Goal: Information Seeking & Learning: Learn about a topic

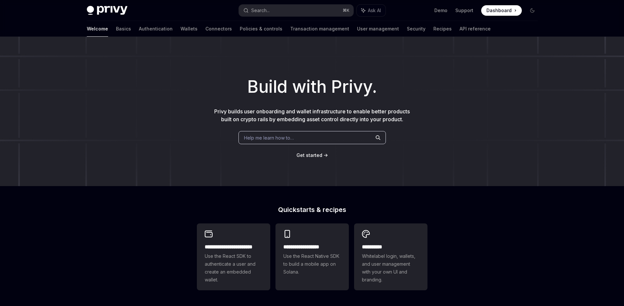
click at [460, 150] on div "Build with Privy. Privy builds user onboarding and wallet infrastructure to ena…" at bounding box center [312, 111] width 624 height 149
click at [459, 27] on link "API reference" at bounding box center [474, 29] width 31 height 16
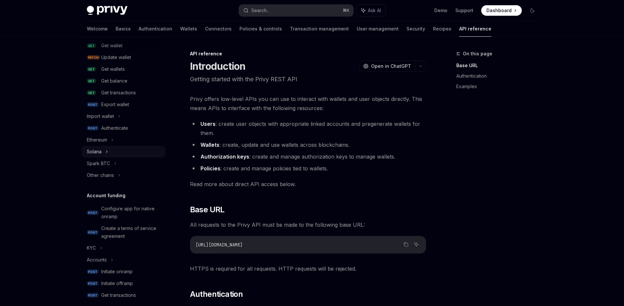
scroll to position [123, 0]
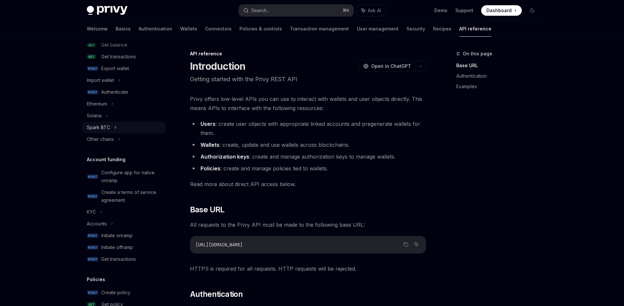
click at [111, 127] on div "Spark BTC" at bounding box center [124, 127] width 84 height 12
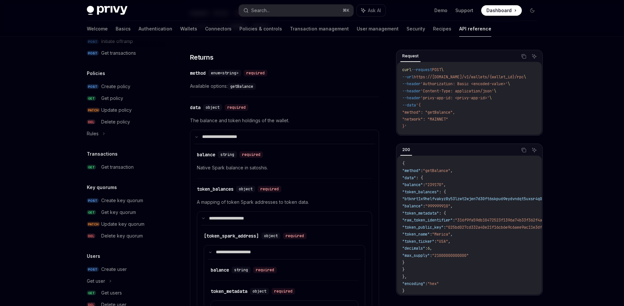
scroll to position [465, 0]
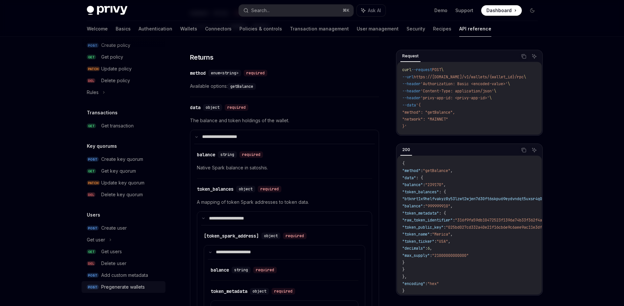
click at [120, 282] on link "POST Pregenerate wallets" at bounding box center [124, 287] width 84 height 12
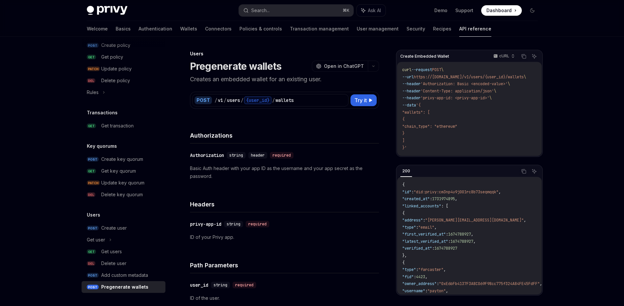
click at [459, 29] on link "API reference" at bounding box center [475, 29] width 32 height 16
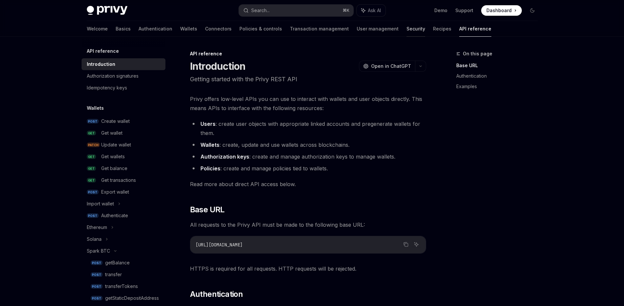
click at [406, 25] on link "Security" at bounding box center [415, 29] width 19 height 16
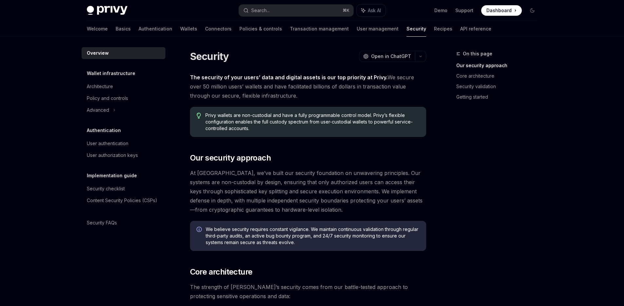
click at [391, 27] on div "Welcome Basics Authentication Wallets Connectors Policies & controls Transactio…" at bounding box center [289, 29] width 404 height 16
click at [139, 28] on link "Authentication" at bounding box center [156, 29] width 34 height 16
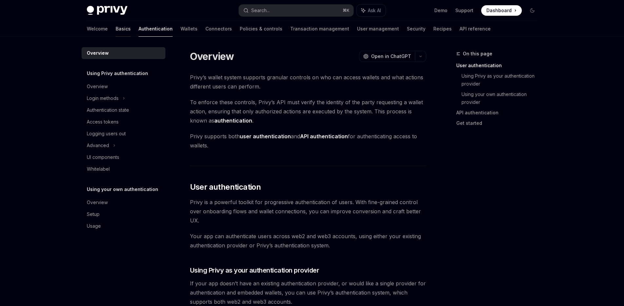
click at [116, 30] on link "Basics" at bounding box center [123, 29] width 15 height 16
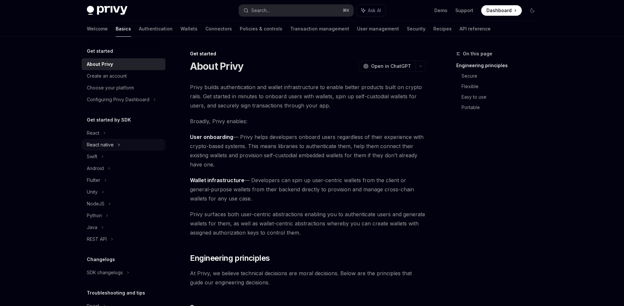
click at [98, 141] on div "React native" at bounding box center [100, 145] width 27 height 8
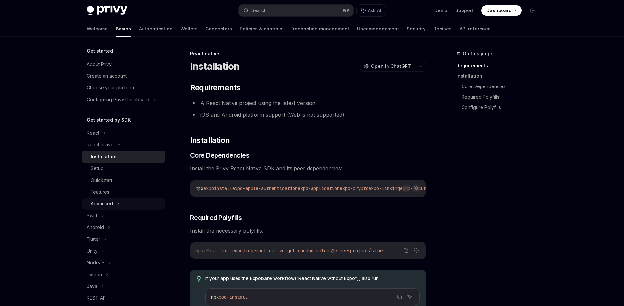
click at [108, 202] on div "Advanced" at bounding box center [102, 204] width 22 height 8
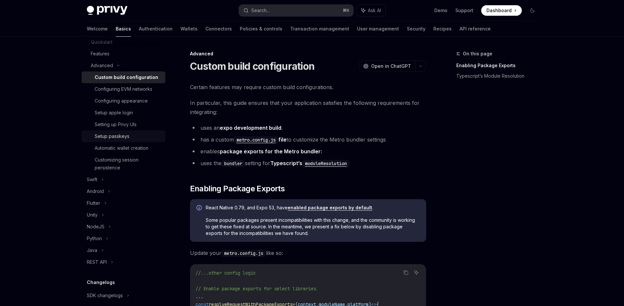
scroll to position [137, 0]
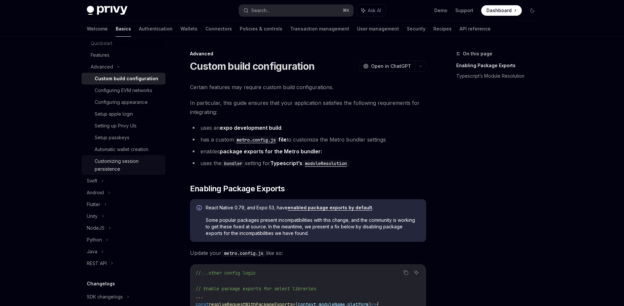
click at [119, 165] on div "Customizing session persistence" at bounding box center [128, 165] width 67 height 16
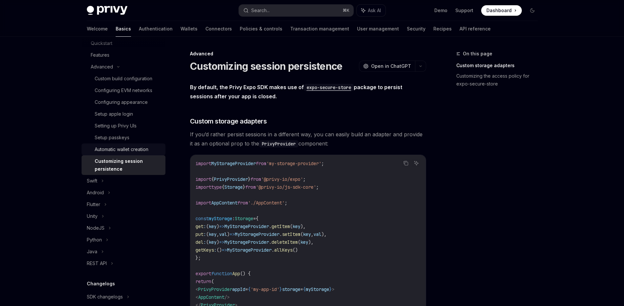
click at [118, 147] on div "Automatic wallet creation" at bounding box center [122, 149] width 54 height 8
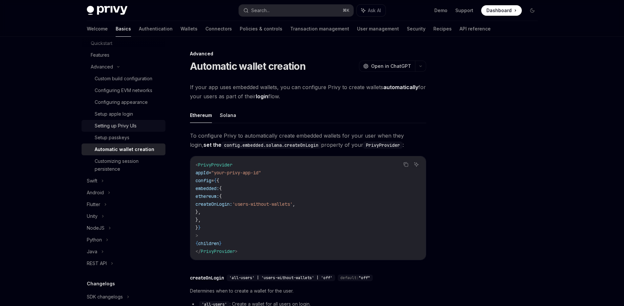
click at [114, 131] on link "Setting up Privy UIs" at bounding box center [124, 126] width 84 height 12
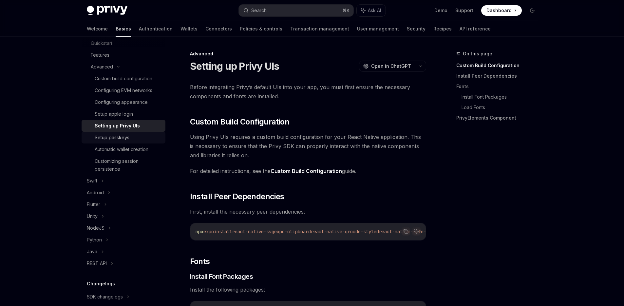
click at [114, 137] on div "Setup passkeys" at bounding box center [112, 138] width 35 height 8
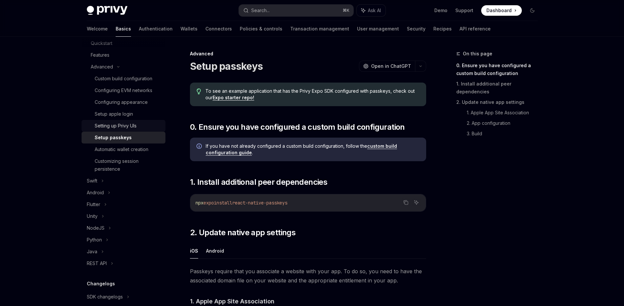
click at [114, 121] on link "Setting up Privy UIs" at bounding box center [124, 126] width 84 height 12
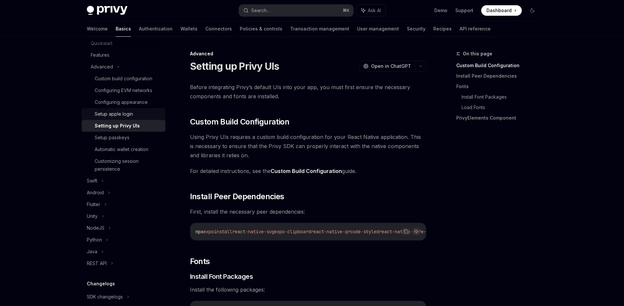
click at [114, 109] on link "Setup apple login" at bounding box center [124, 114] width 84 height 12
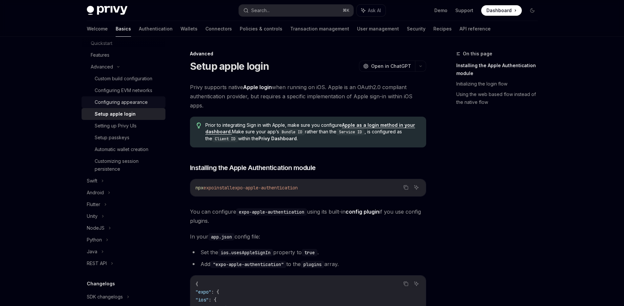
click at [117, 103] on div "Configuring appearance" at bounding box center [121, 102] width 53 height 8
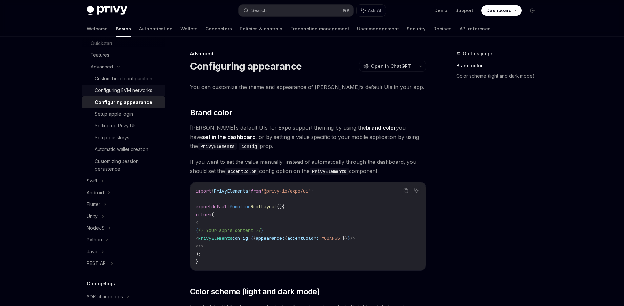
click at [114, 96] on link "Configuring EVM networks" at bounding box center [124, 90] width 84 height 12
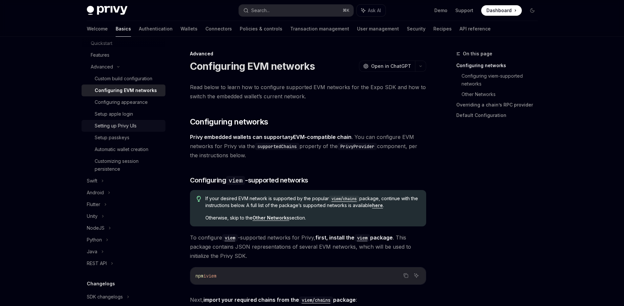
click at [112, 120] on link "Setting up Privy UIs" at bounding box center [124, 126] width 84 height 12
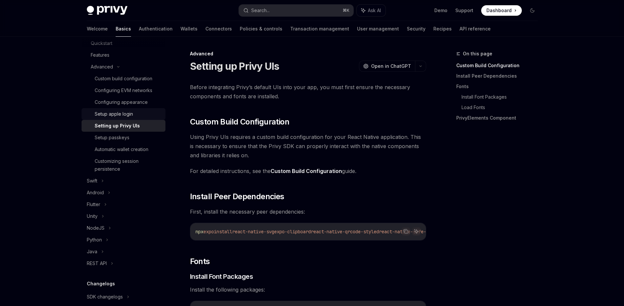
click at [113, 110] on div "Setup apple login" at bounding box center [114, 114] width 38 height 8
type textarea "*"
